Goal: Task Accomplishment & Management: Use online tool/utility

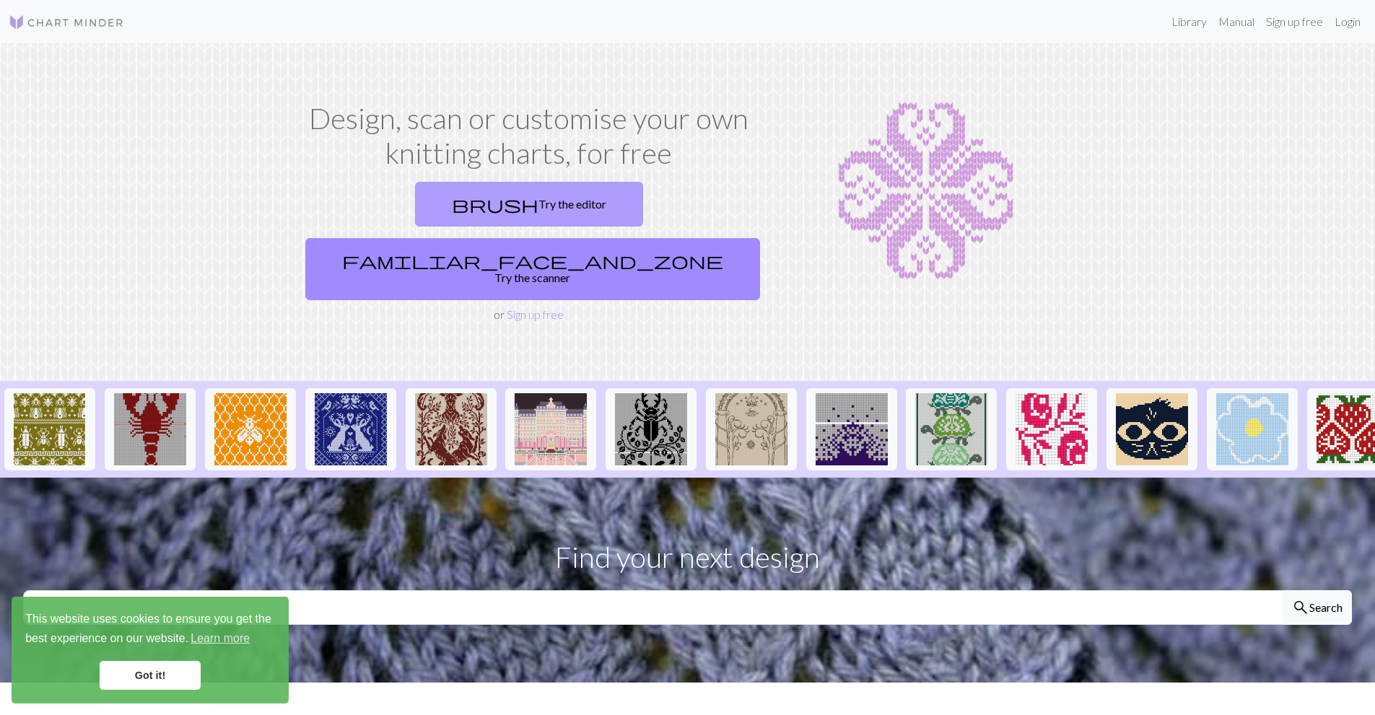
click at [465, 209] on link "brush Try the editor" at bounding box center [529, 204] width 228 height 45
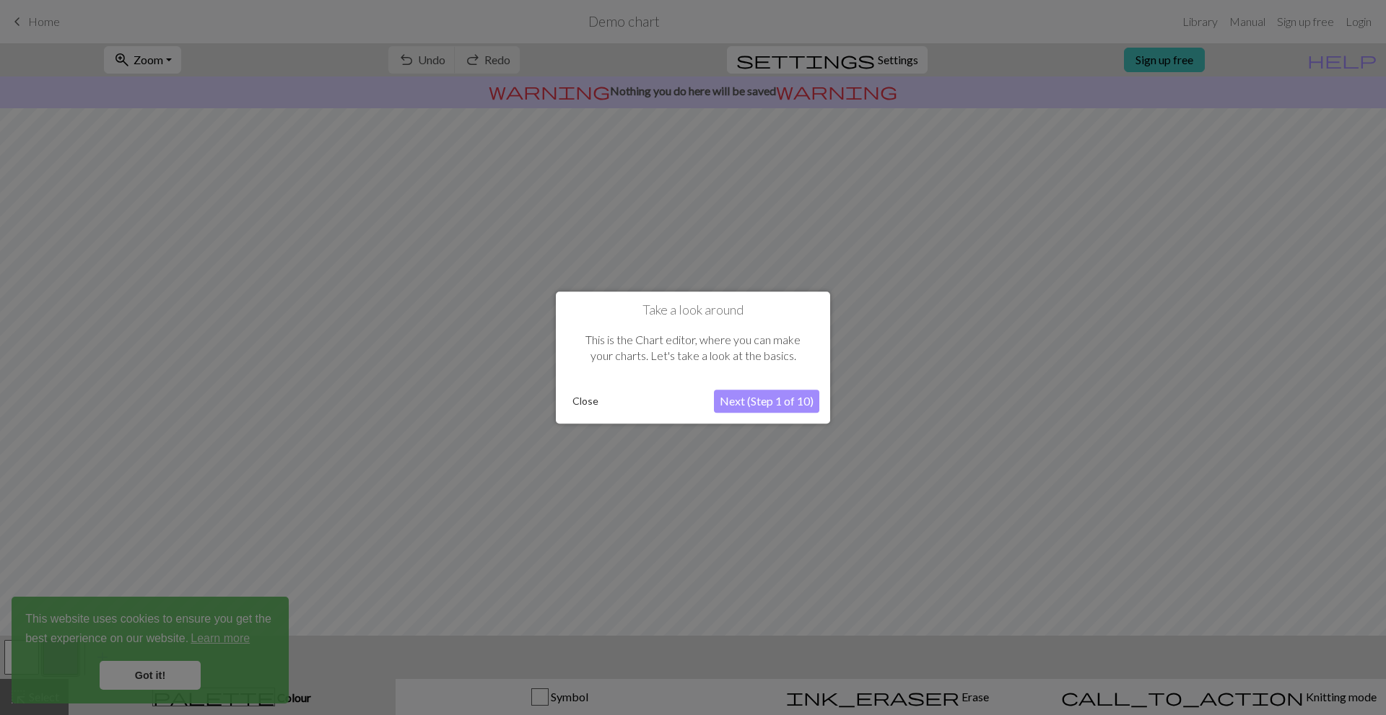
click at [575, 406] on button "Close" at bounding box center [586, 402] width 38 height 22
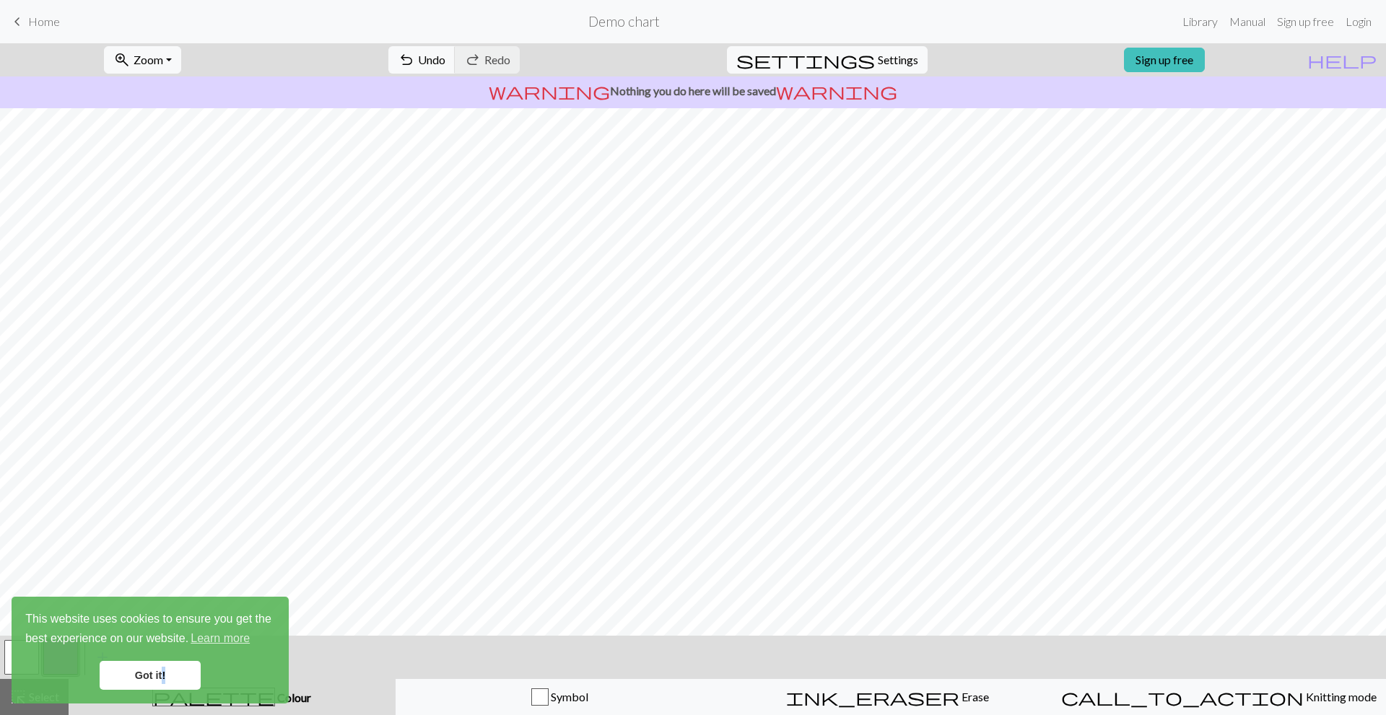
click at [162, 674] on link "Got it!" at bounding box center [150, 675] width 101 height 29
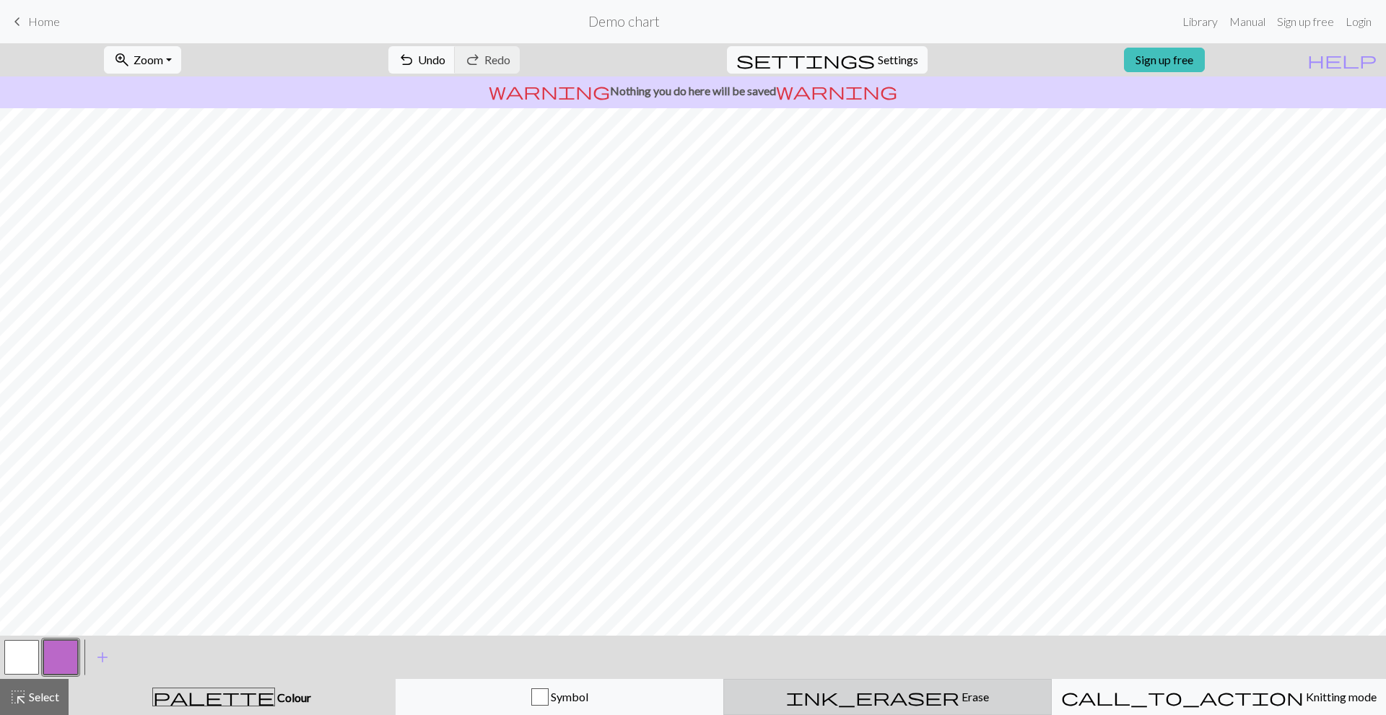
click at [902, 685] on button "ink_eraser Erase Erase" at bounding box center [887, 697] width 328 height 36
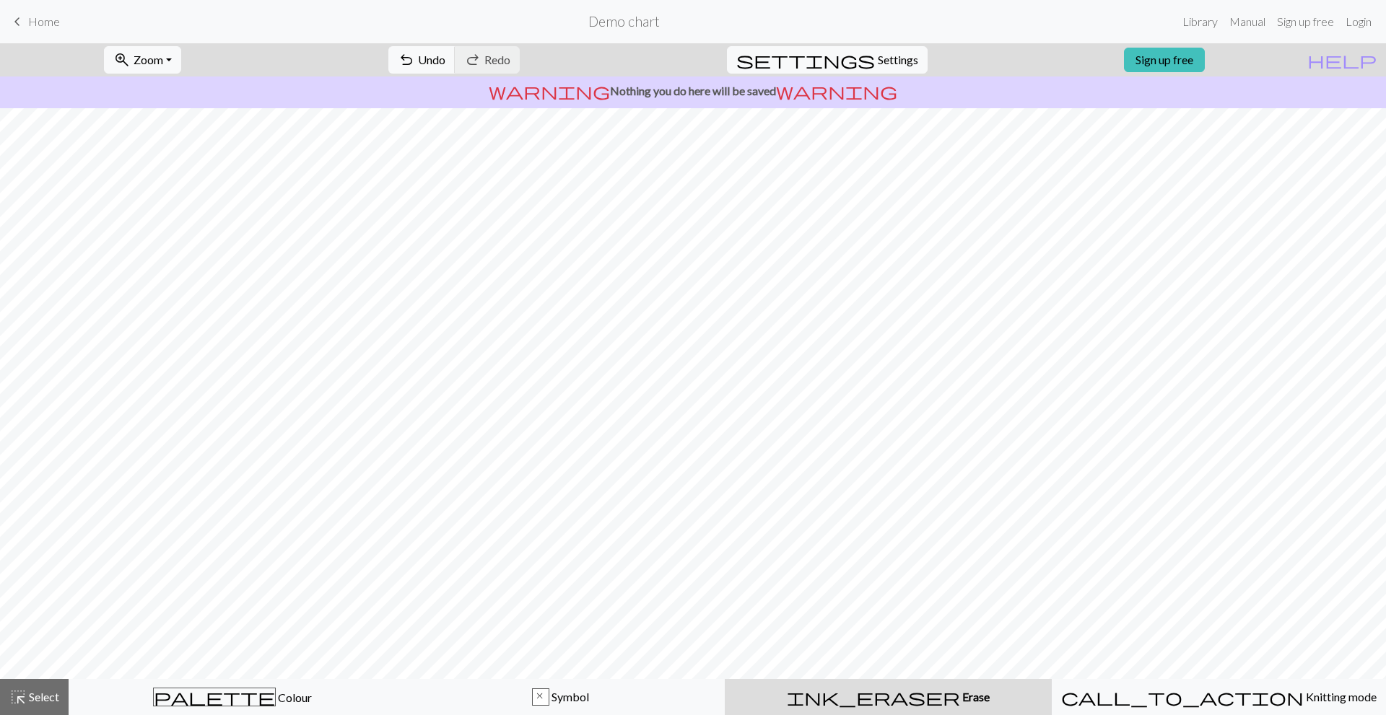
click at [35, 20] on span "Home" at bounding box center [44, 21] width 32 height 14
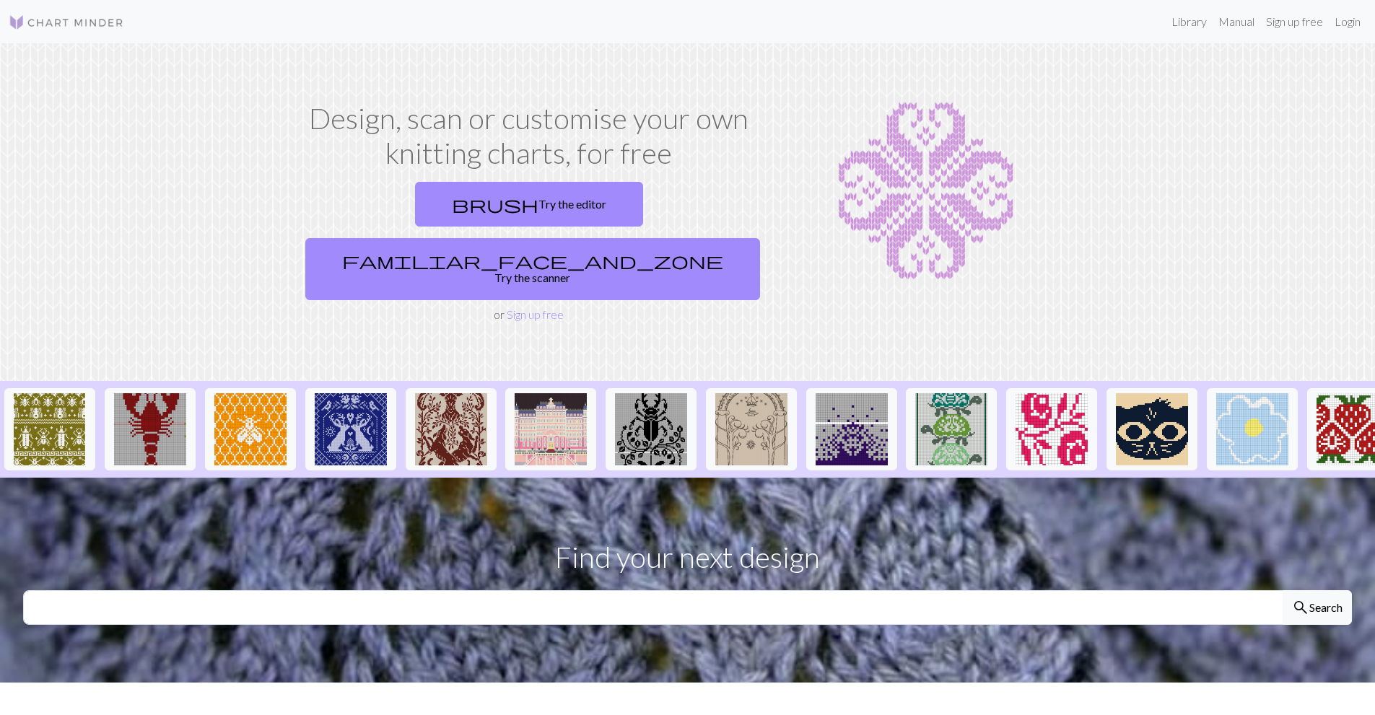
click at [529, 248] on div "brush Try the editor familiar_face_and_zone Try the scanner or Sign up free" at bounding box center [529, 249] width 459 height 147
click at [532, 308] on link "Sign up free" at bounding box center [535, 315] width 57 height 14
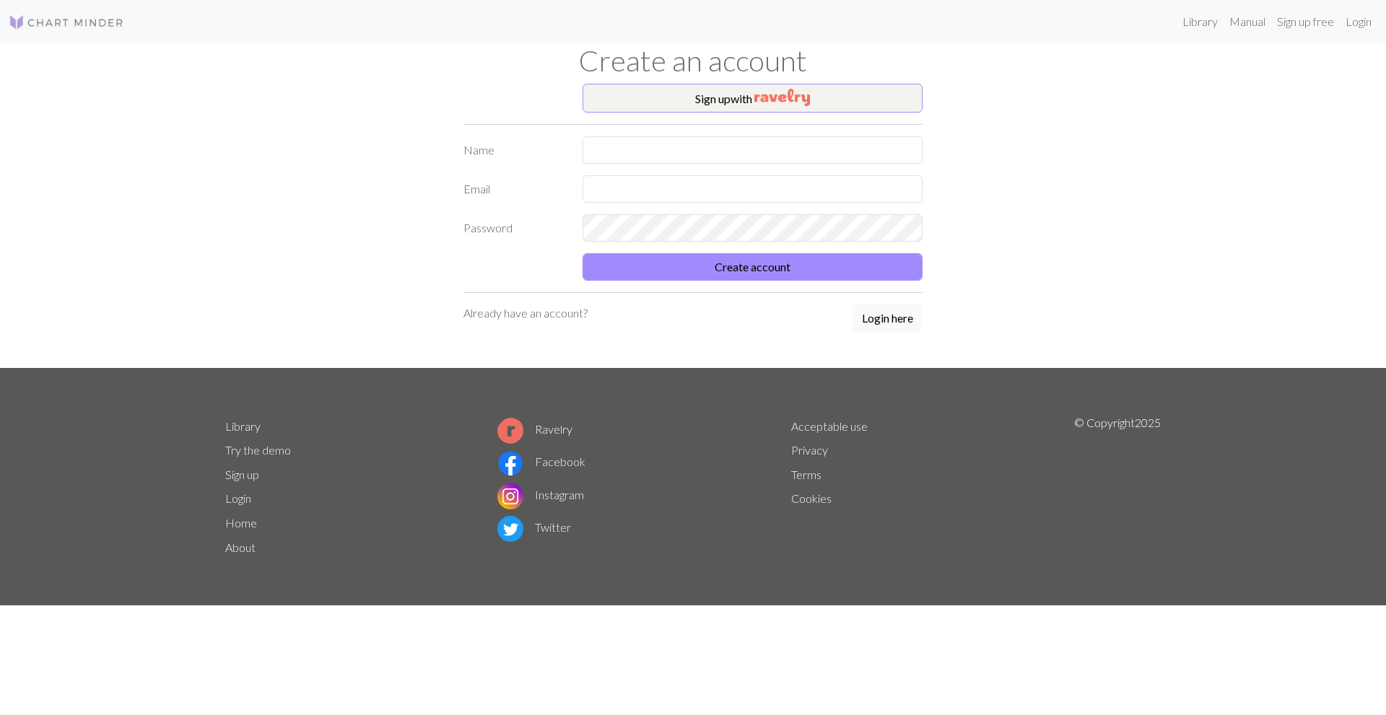
click at [810, 135] on div "Sign up with Name Email Password Create account Already have an account? Login …" at bounding box center [693, 226] width 476 height 284
click at [866, 321] on button "Login here" at bounding box center [888, 318] width 70 height 27
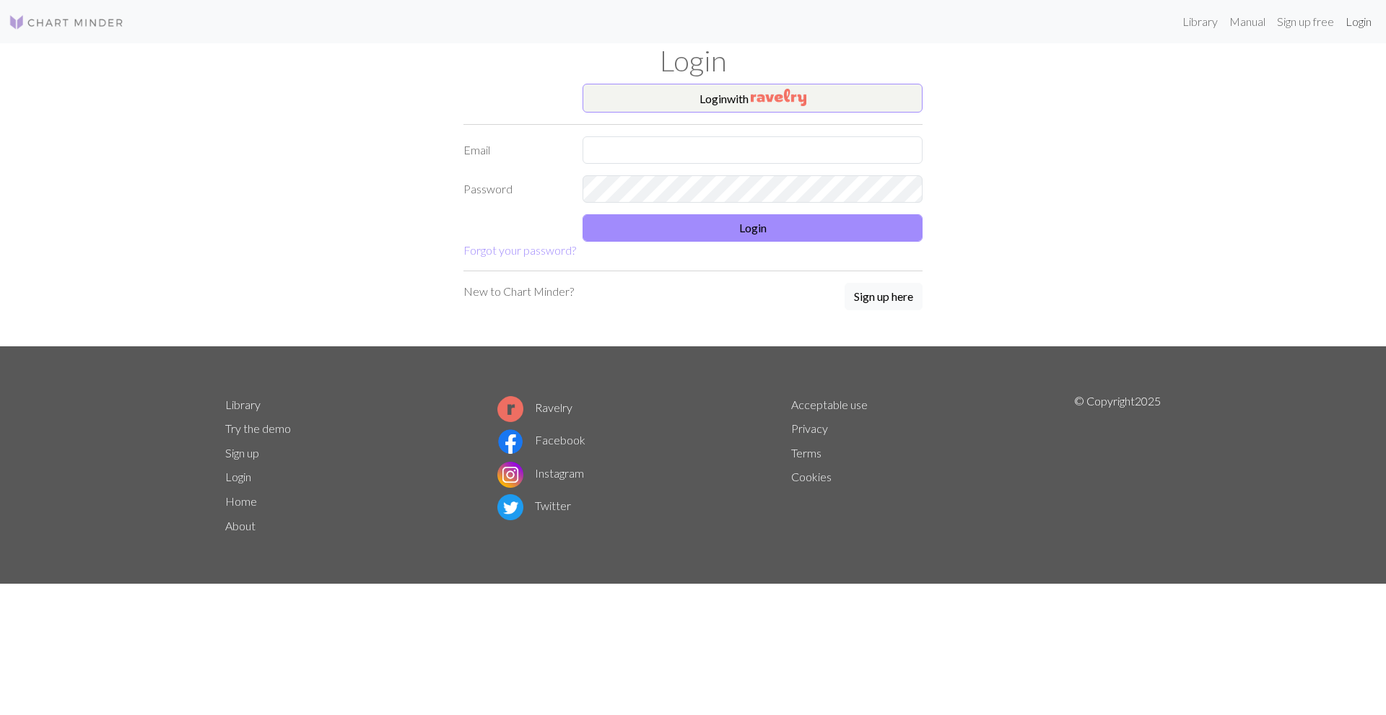
click at [1356, 18] on link "Login" at bounding box center [1359, 21] width 38 height 29
click at [648, 148] on input "text" at bounding box center [753, 149] width 340 height 27
type input "ayeepereaa@gmail.com"
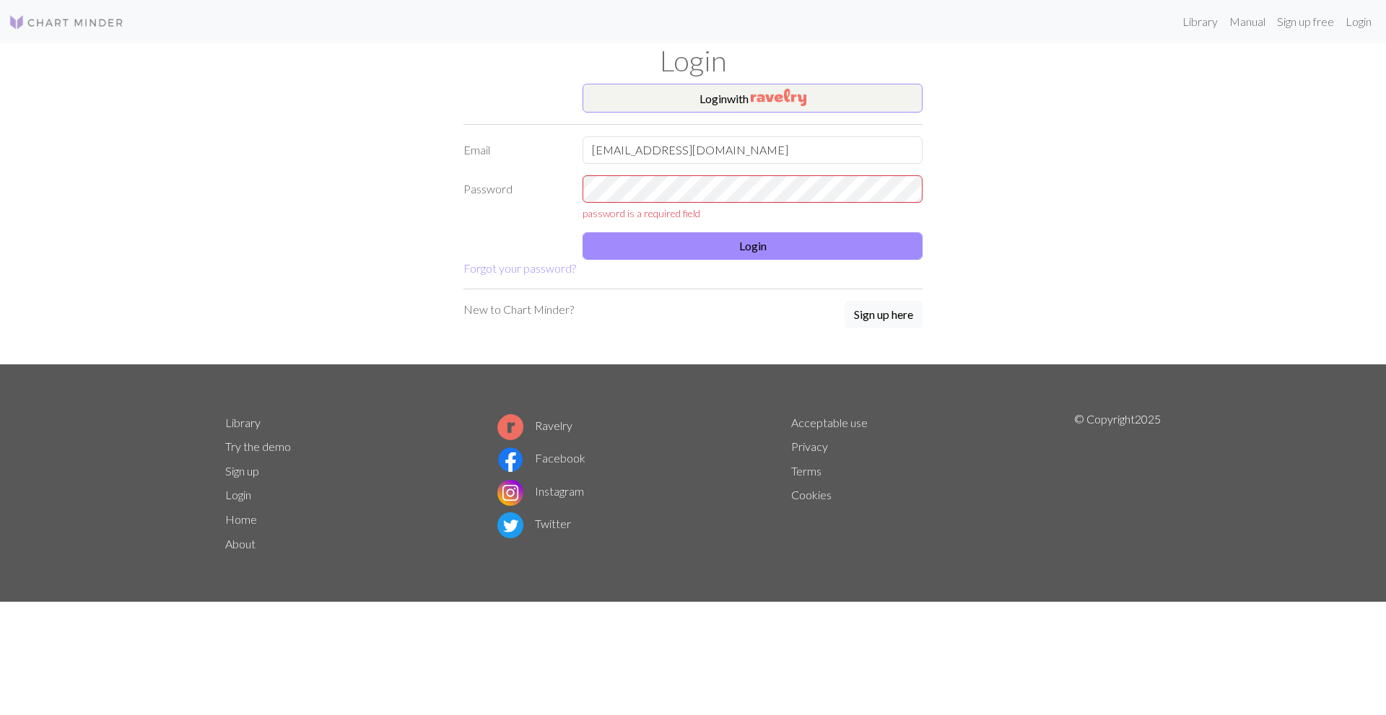
click at [873, 295] on div "Login with Email ayeepereaa@gmail.com Password password is a required field Log…" at bounding box center [693, 224] width 476 height 281
click at [1307, 27] on link "Sign up free" at bounding box center [1305, 21] width 69 height 29
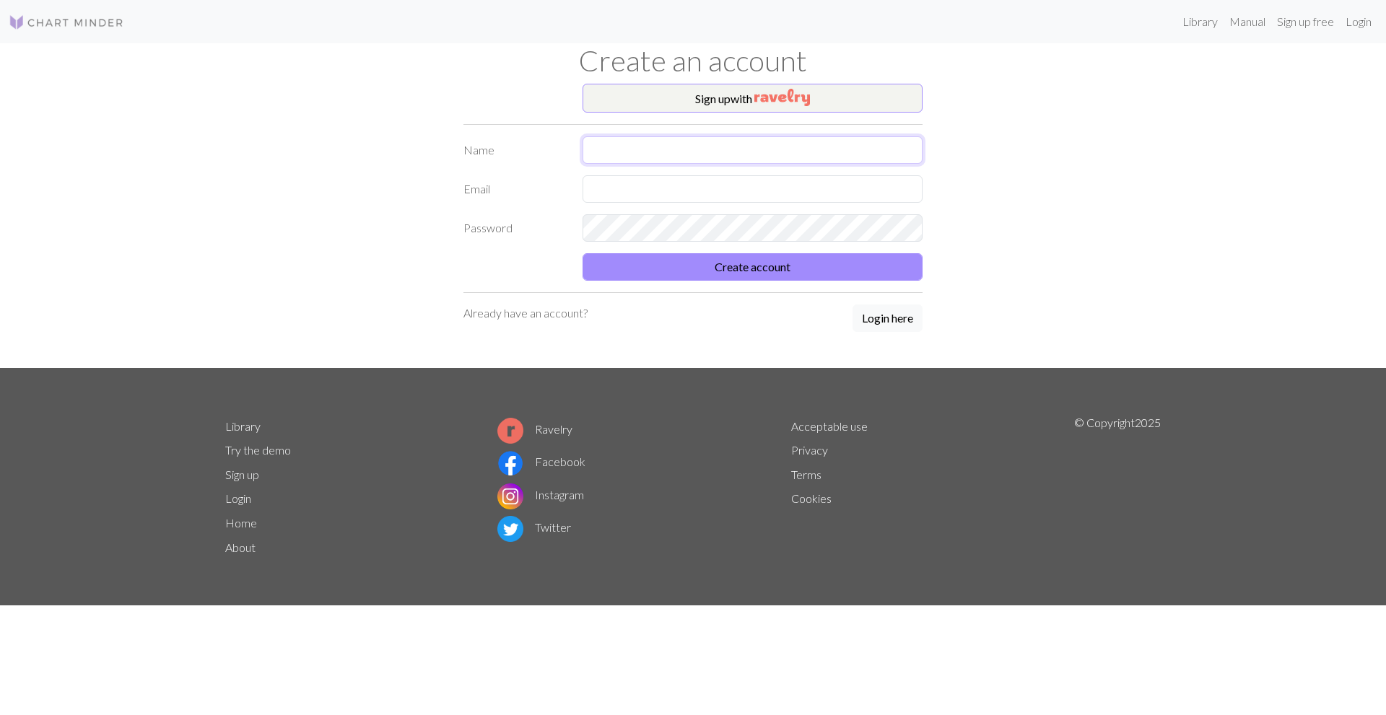
click at [690, 147] on input "text" at bounding box center [753, 149] width 340 height 27
type input "[PERSON_NAME]"
click at [694, 193] on input "text" at bounding box center [753, 188] width 340 height 27
type input "ayeepereaa@gmail.com"
click at [718, 265] on button "Create account" at bounding box center [753, 266] width 340 height 27
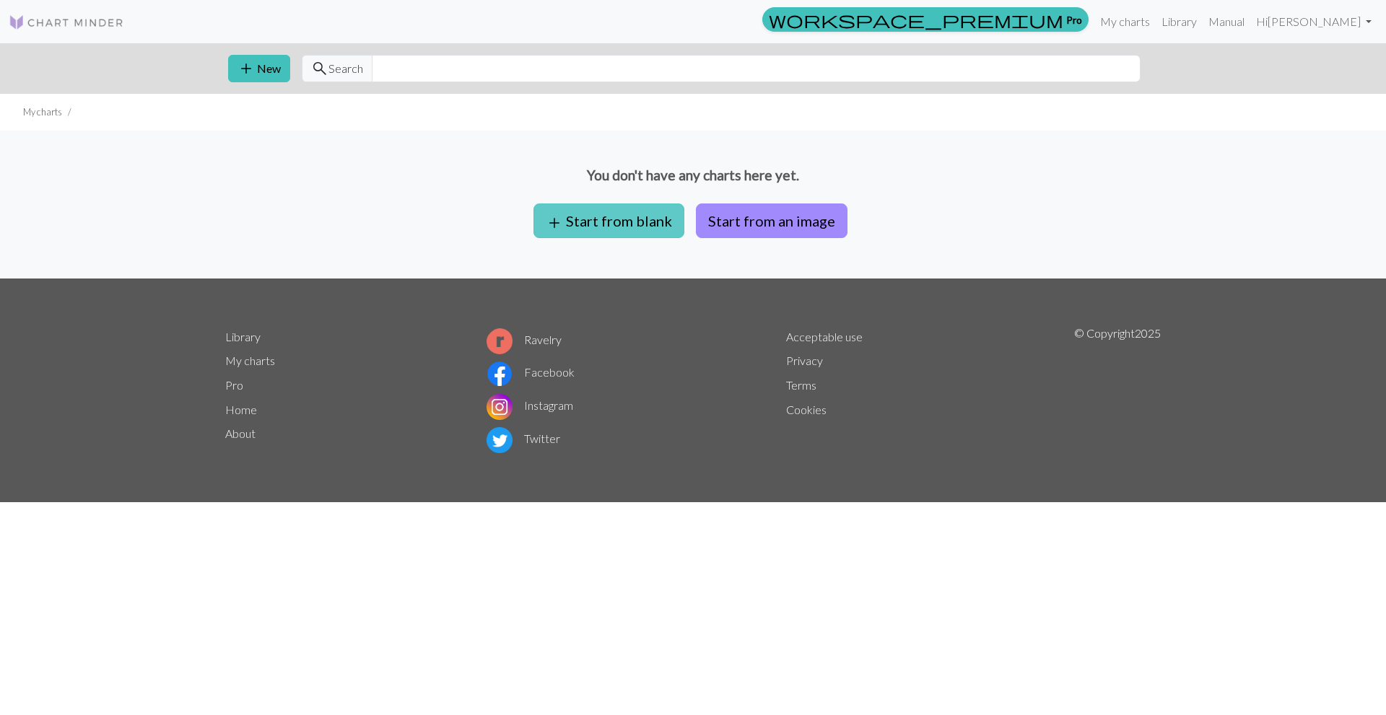
click at [627, 219] on button "add Start from blank" at bounding box center [608, 221] width 151 height 35
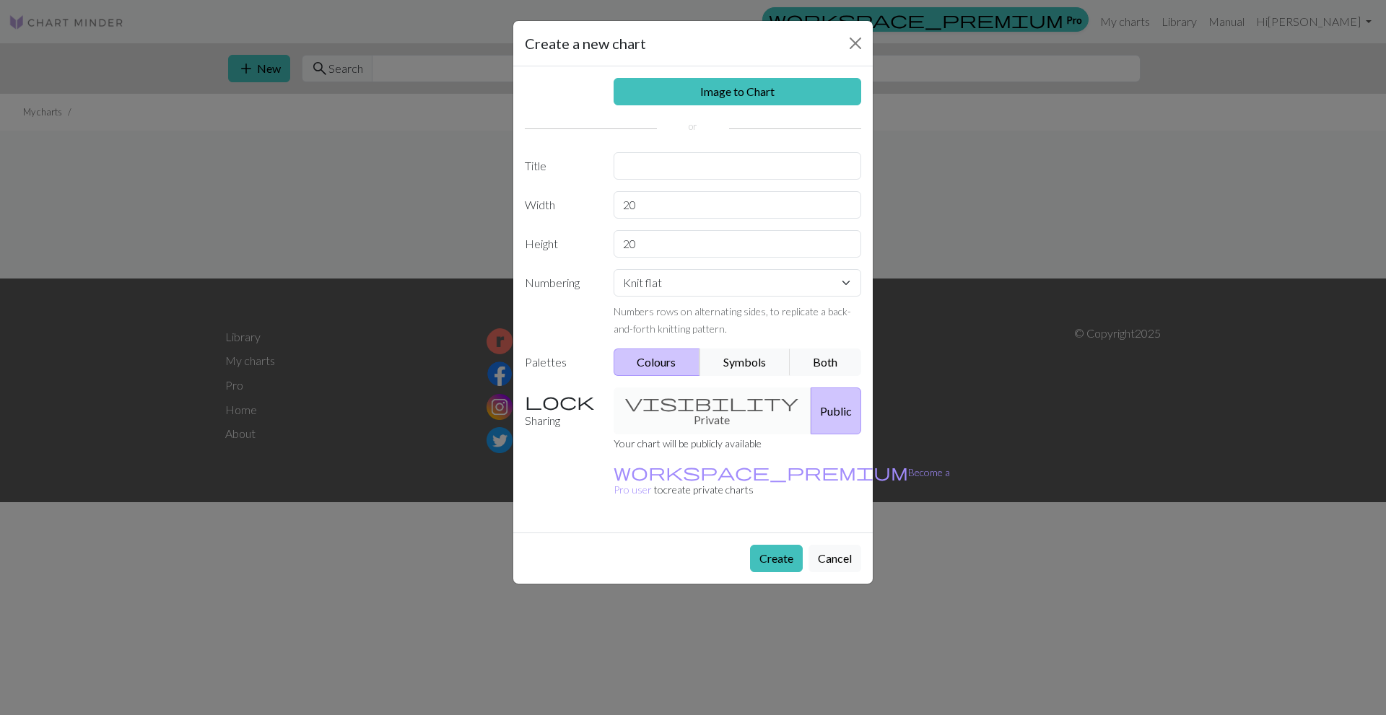
click at [714, 413] on div "visibility Private Public" at bounding box center [738, 411] width 266 height 47
click at [811, 409] on button "Public" at bounding box center [836, 411] width 51 height 47
click at [774, 545] on button "Create" at bounding box center [776, 558] width 53 height 27
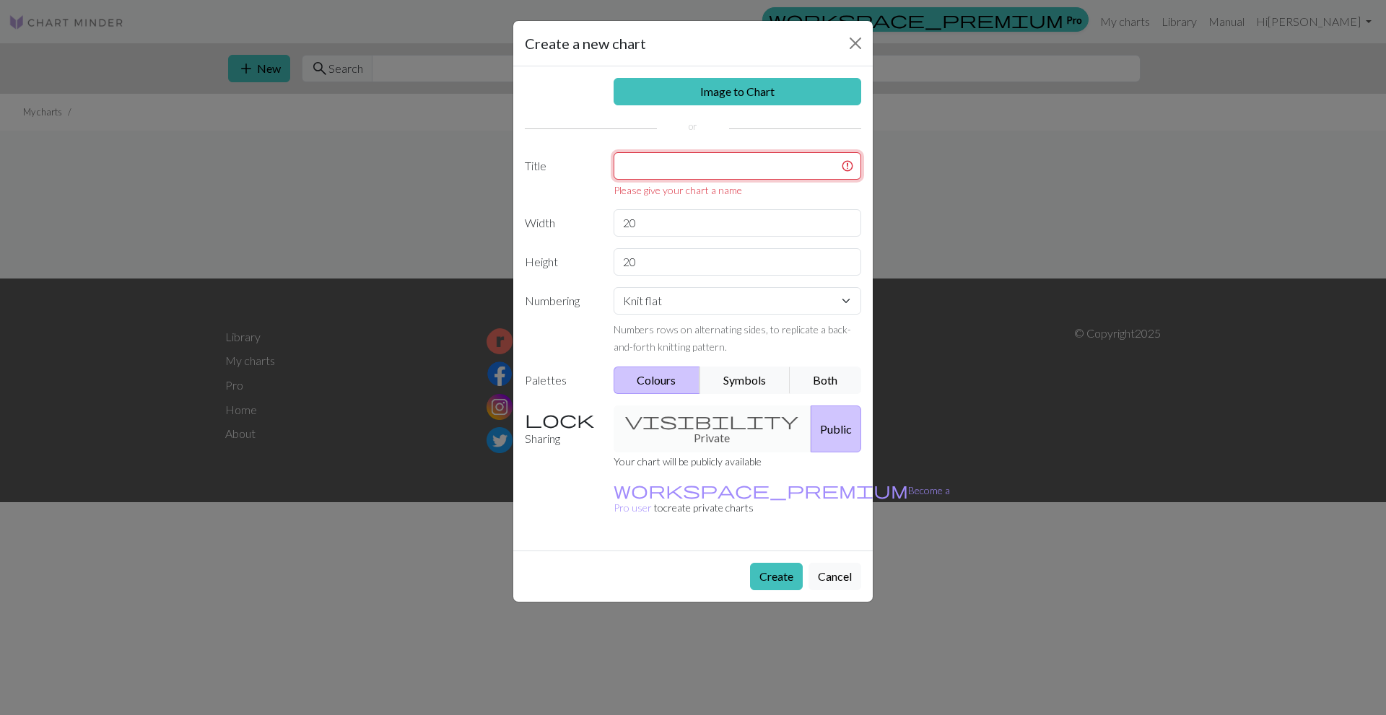
click at [675, 173] on input "text" at bounding box center [738, 165] width 248 height 27
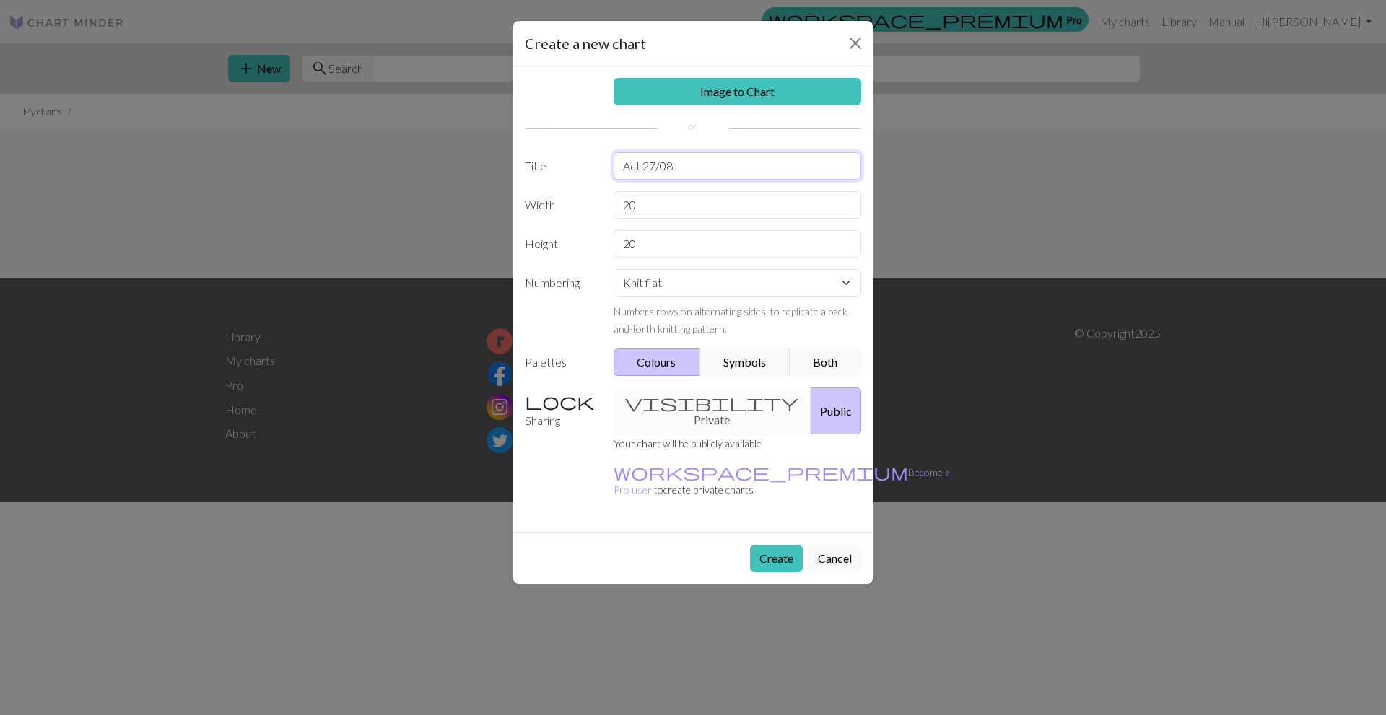
type input "Act 27/08"
click at [783, 545] on button "Create" at bounding box center [776, 558] width 53 height 27
